Goal: Transaction & Acquisition: Purchase product/service

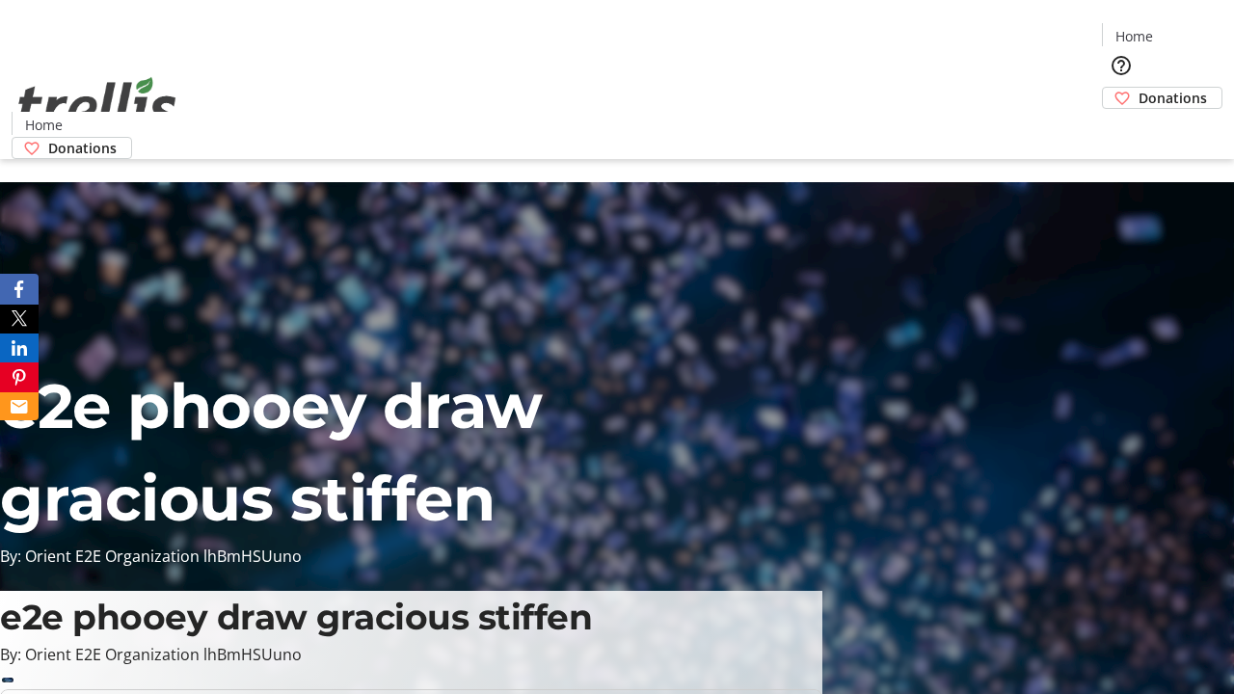
click at [1139, 88] on span "Donations" at bounding box center [1173, 98] width 68 height 20
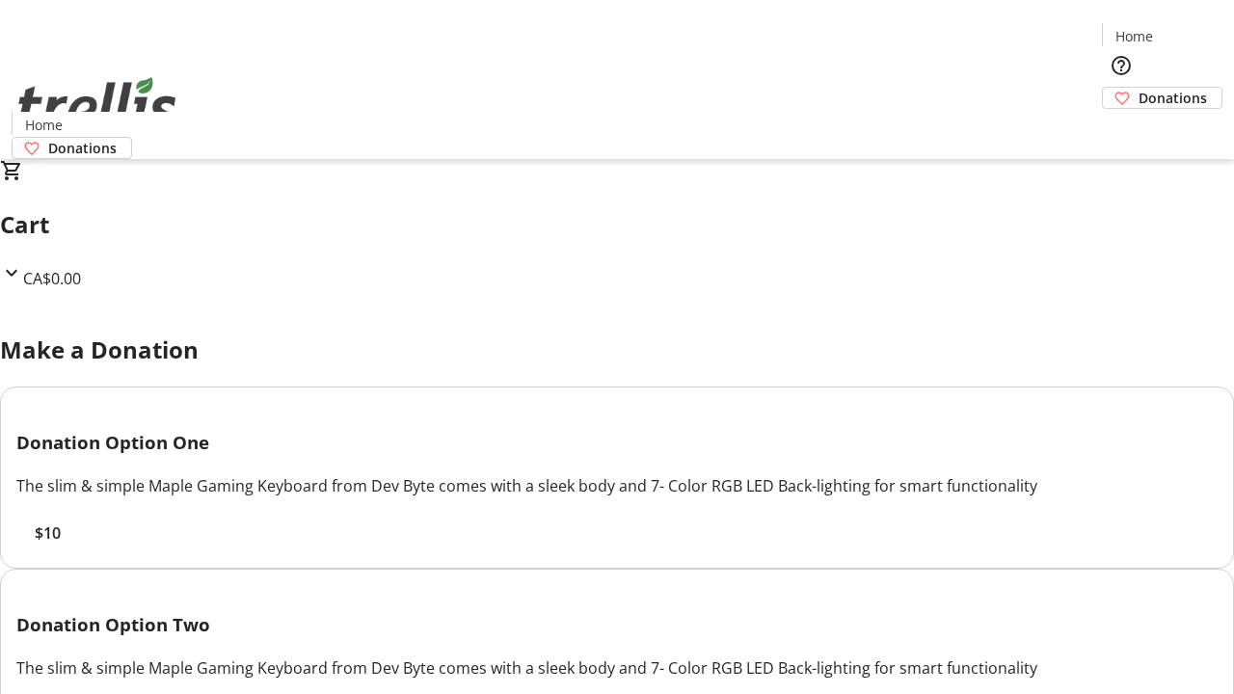
click at [61, 545] on span "$10" at bounding box center [48, 533] width 26 height 23
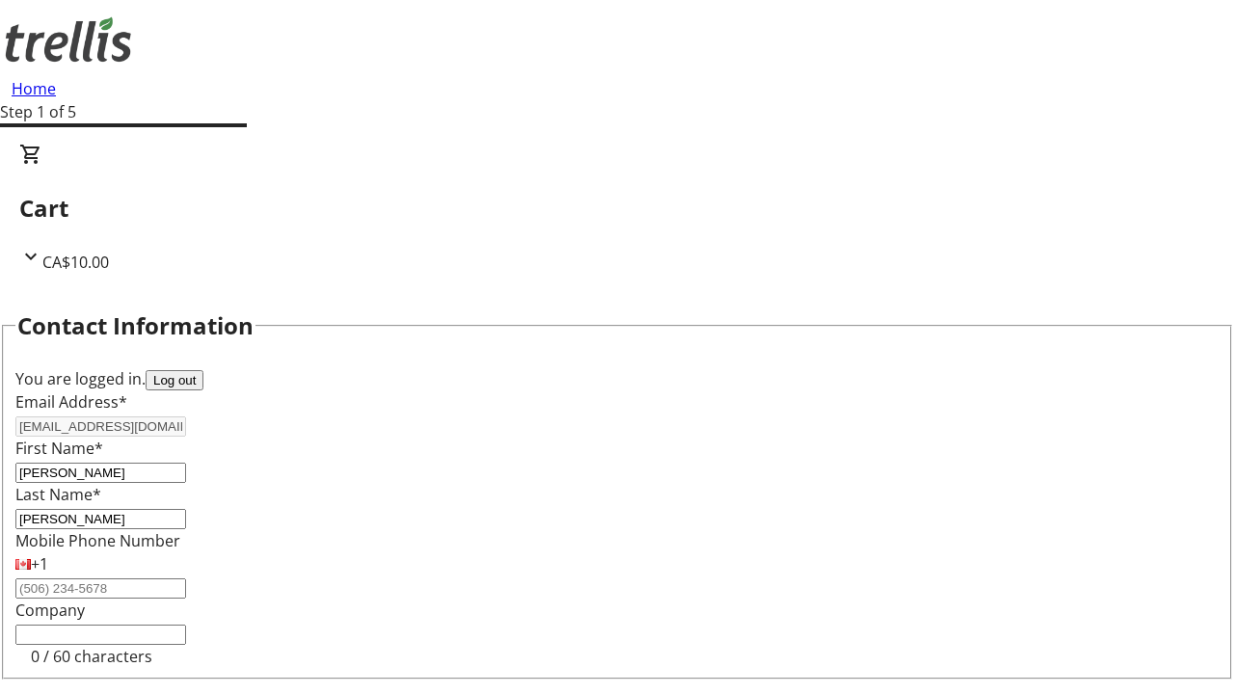
select select "CA"
